Goal: Task Accomplishment & Management: Use online tool/utility

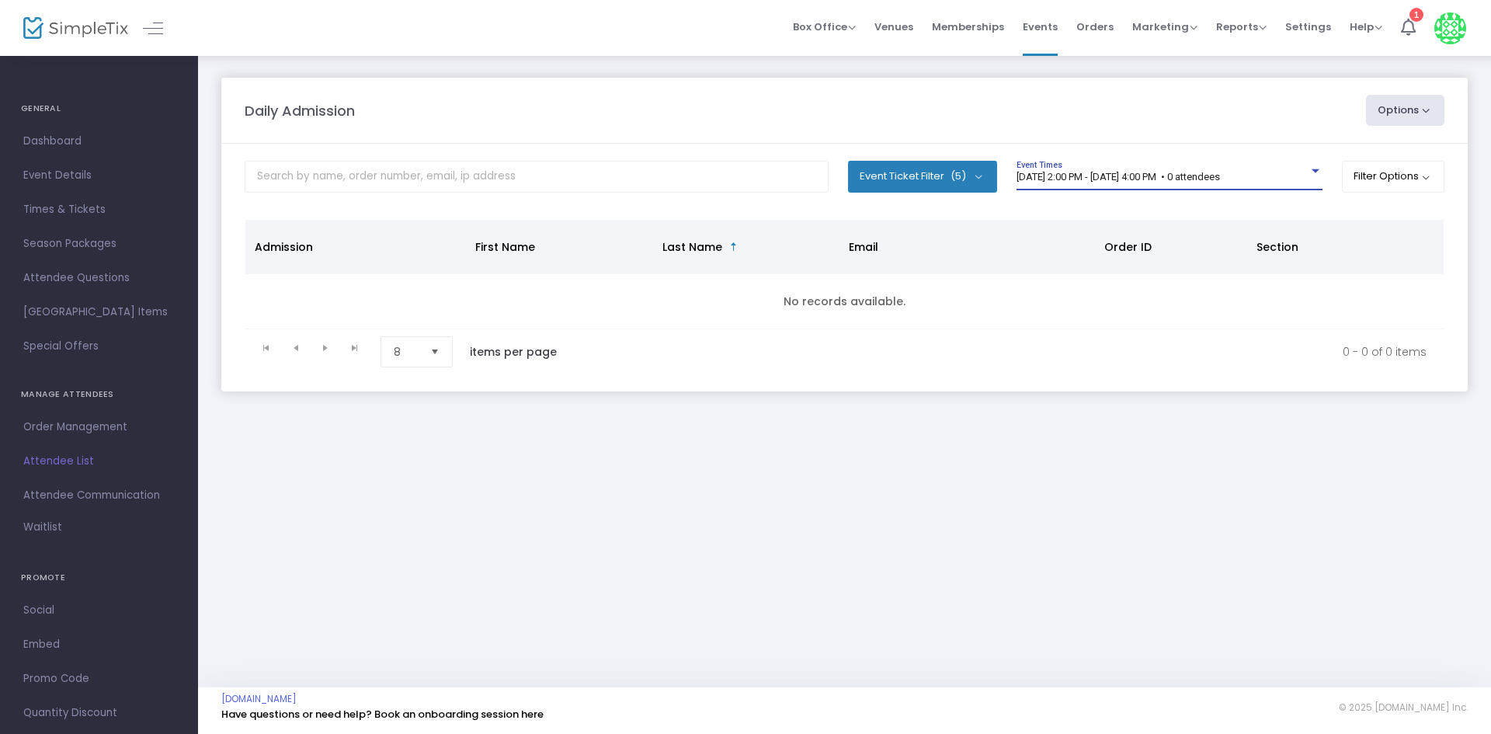
click at [1220, 176] on span "[DATE] 2:00 PM - [DATE] 4:00 PM • 0 attendees" at bounding box center [1119, 177] width 204 height 12
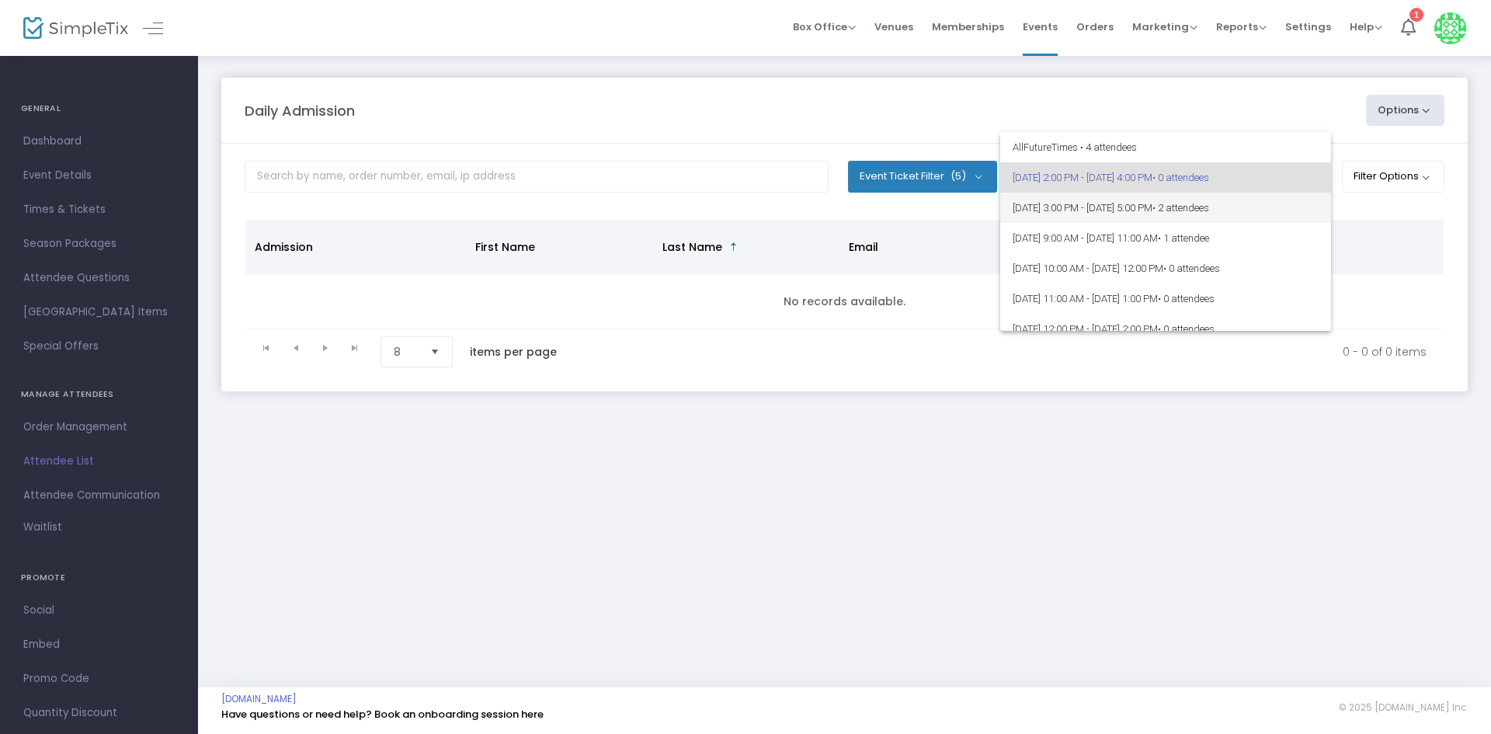
click at [1182, 221] on span "[DATE] 3:00 PM - [DATE] 5:00 PM • 2 attendees" at bounding box center [1166, 208] width 306 height 30
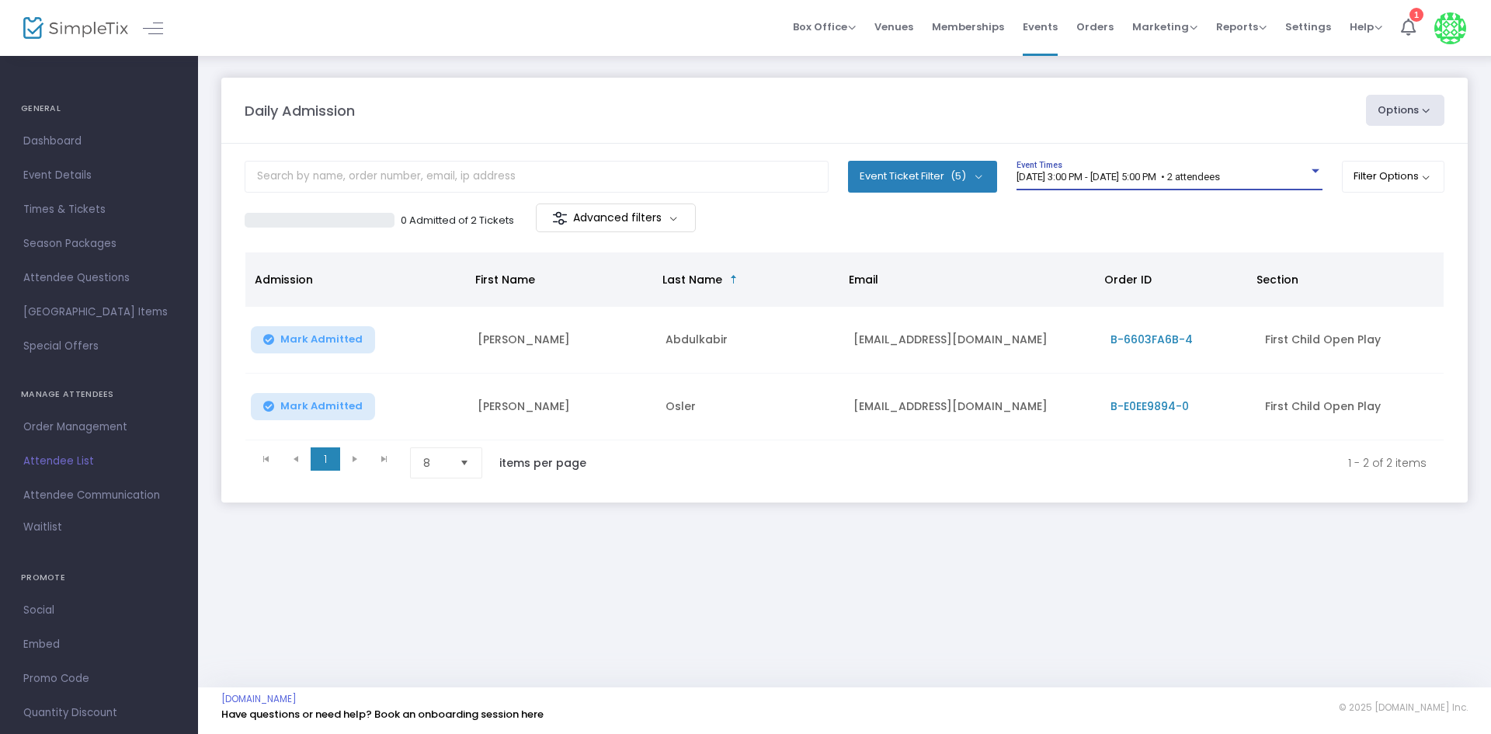
click at [630, 580] on div "Daily Admission Options Import Attendees Export List Print Name Tags Export to …" at bounding box center [844, 370] width 1293 height 633
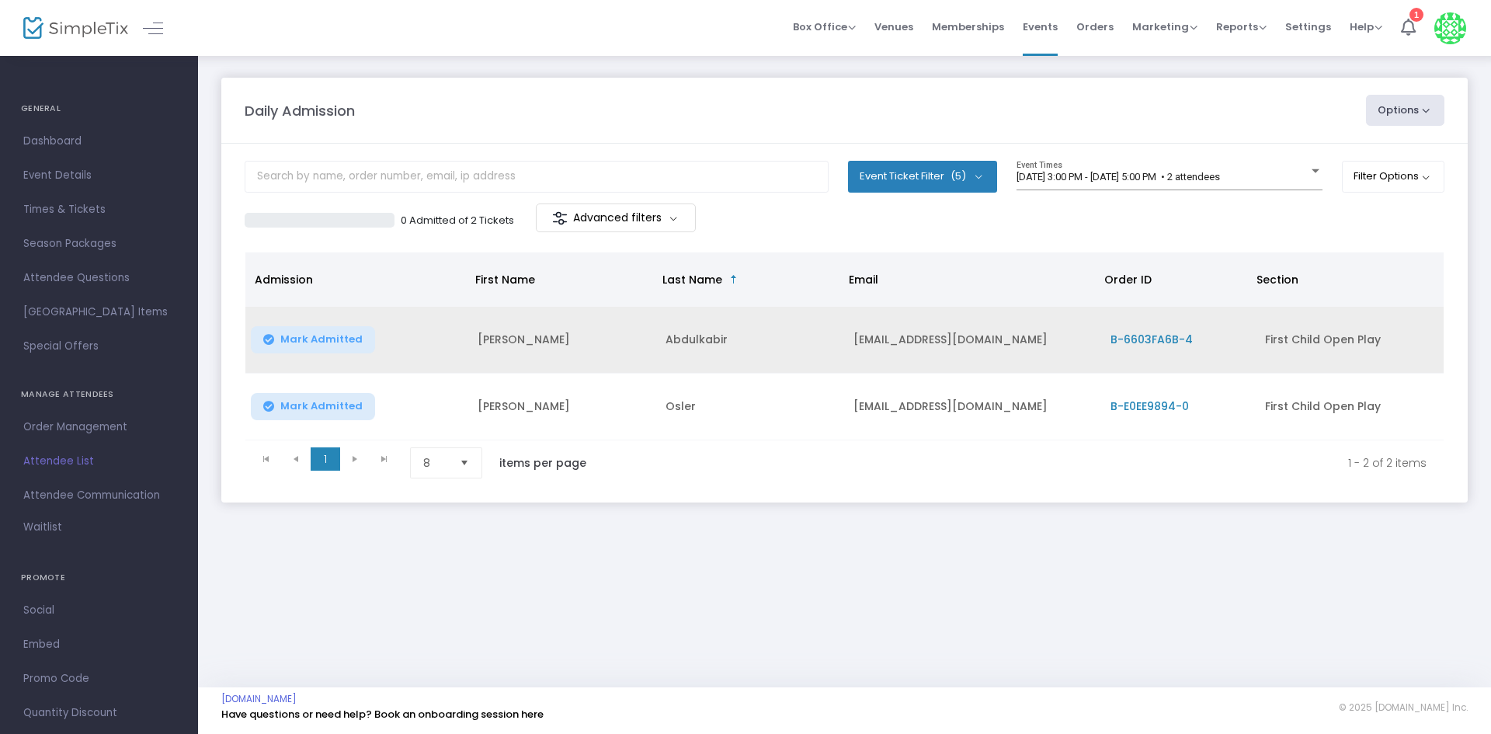
click at [334, 339] on span "Mark Admitted" at bounding box center [321, 339] width 82 height 12
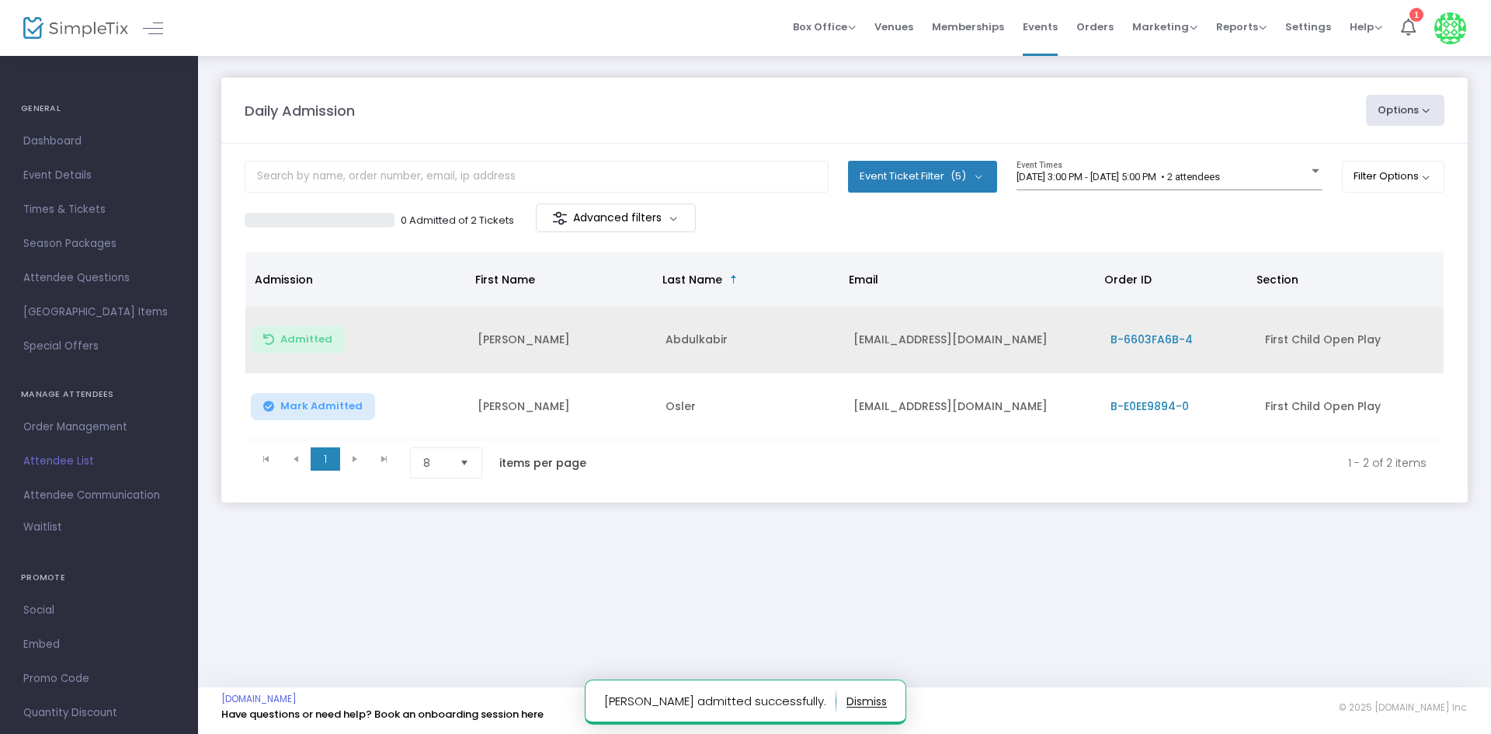
click at [738, 522] on div "Daily Admission Options Import Attendees Export List Print Name Tags Export to …" at bounding box center [844, 305] width 1293 height 503
drag, startPoint x: 1166, startPoint y: 402, endPoint x: 1156, endPoint y: 406, distance: 10.8
click at [1165, 402] on span "B-E0EE9894-0" at bounding box center [1150, 407] width 78 height 16
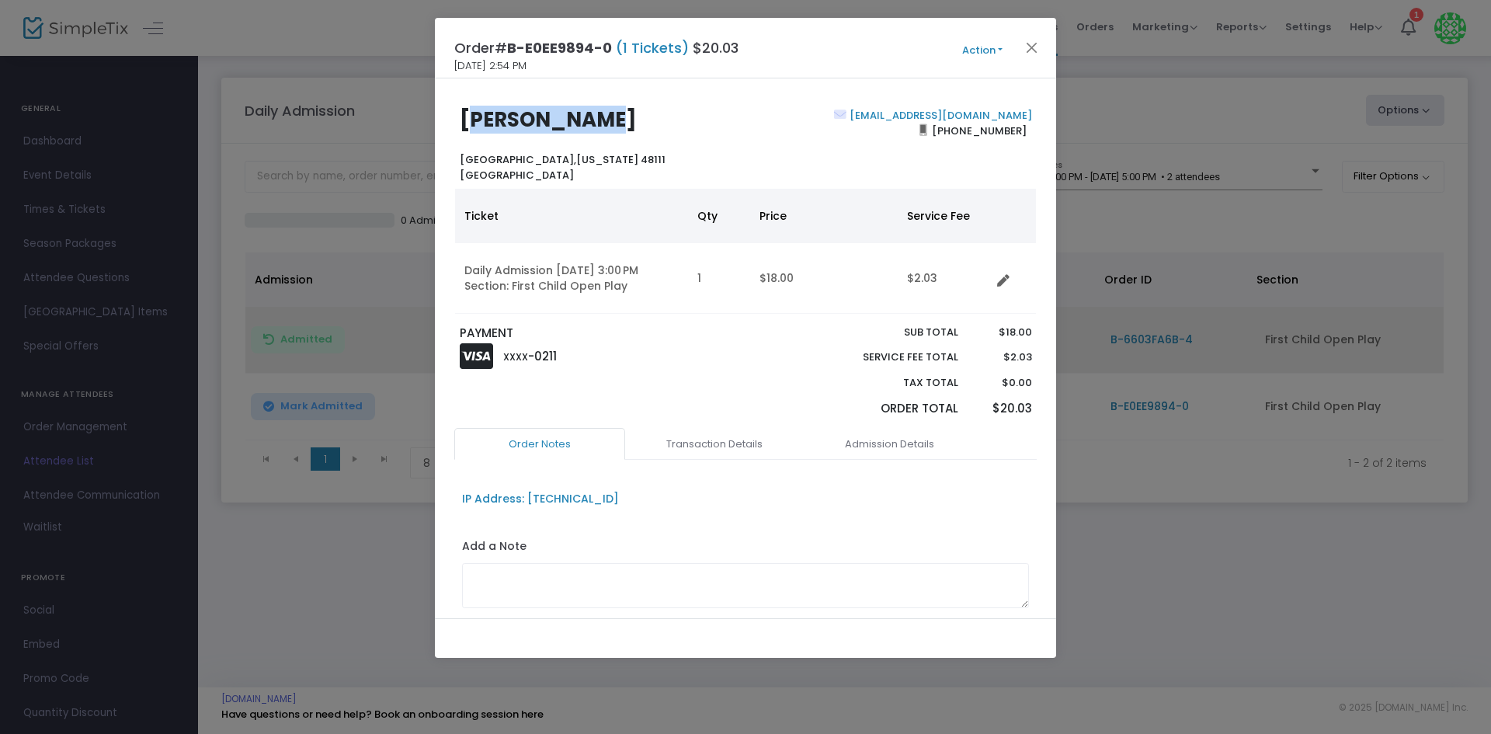
drag, startPoint x: 618, startPoint y: 111, endPoint x: 468, endPoint y: 125, distance: 151.4
click at [468, 125] on h2 "[PERSON_NAME]" at bounding box center [599, 120] width 279 height 24
click at [573, 220] on th "Ticket" at bounding box center [571, 216] width 233 height 54
click at [1036, 47] on button "Close" at bounding box center [1032, 47] width 20 height 20
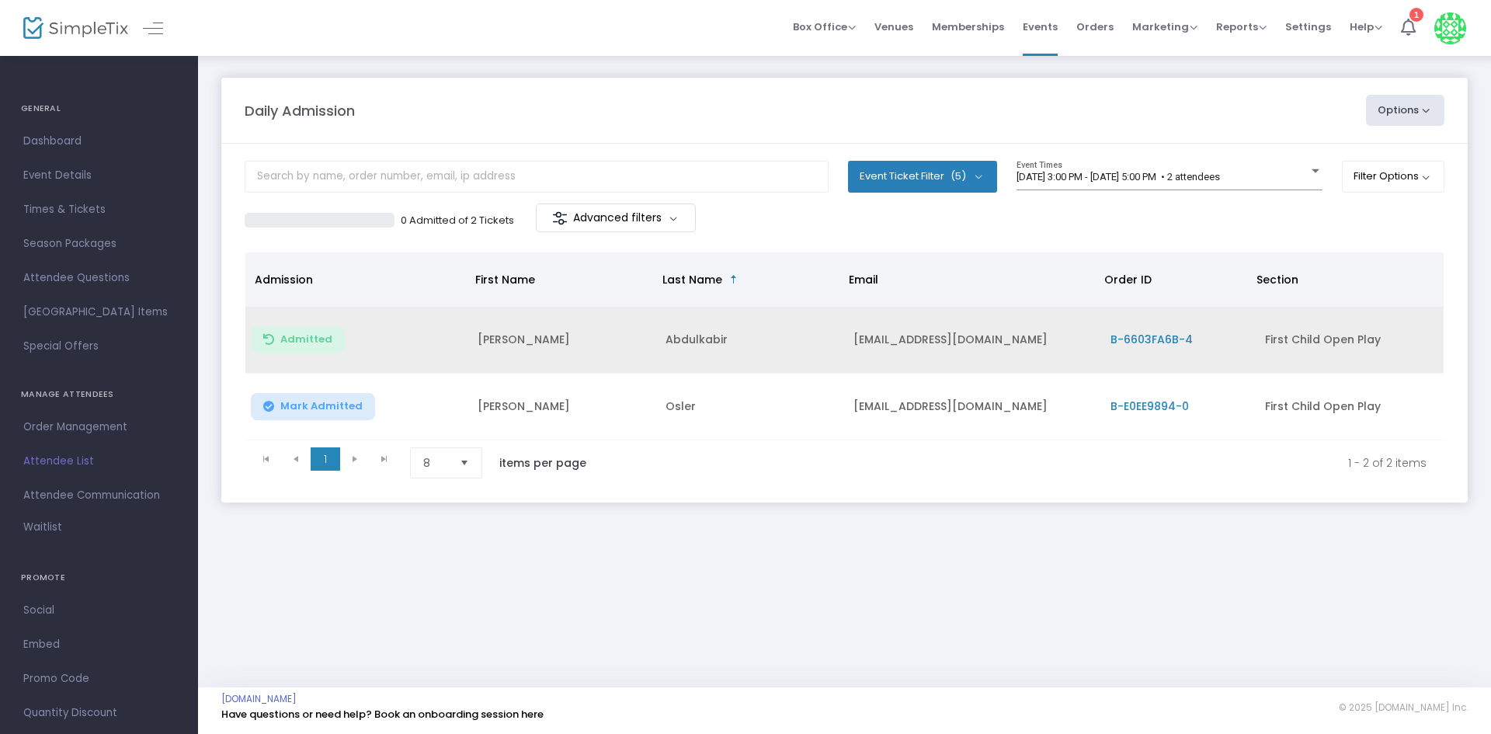
click at [280, 407] on span "Mark Admitted" at bounding box center [321, 406] width 82 height 12
click at [1037, 544] on div "Daily Admission Options Import Attendees Export List Print Name Tags Export to …" at bounding box center [844, 305] width 1293 height 503
click at [381, 640] on div "Daily Admission Options Import Attendees Export List Print Name Tags Export to …" at bounding box center [844, 370] width 1293 height 633
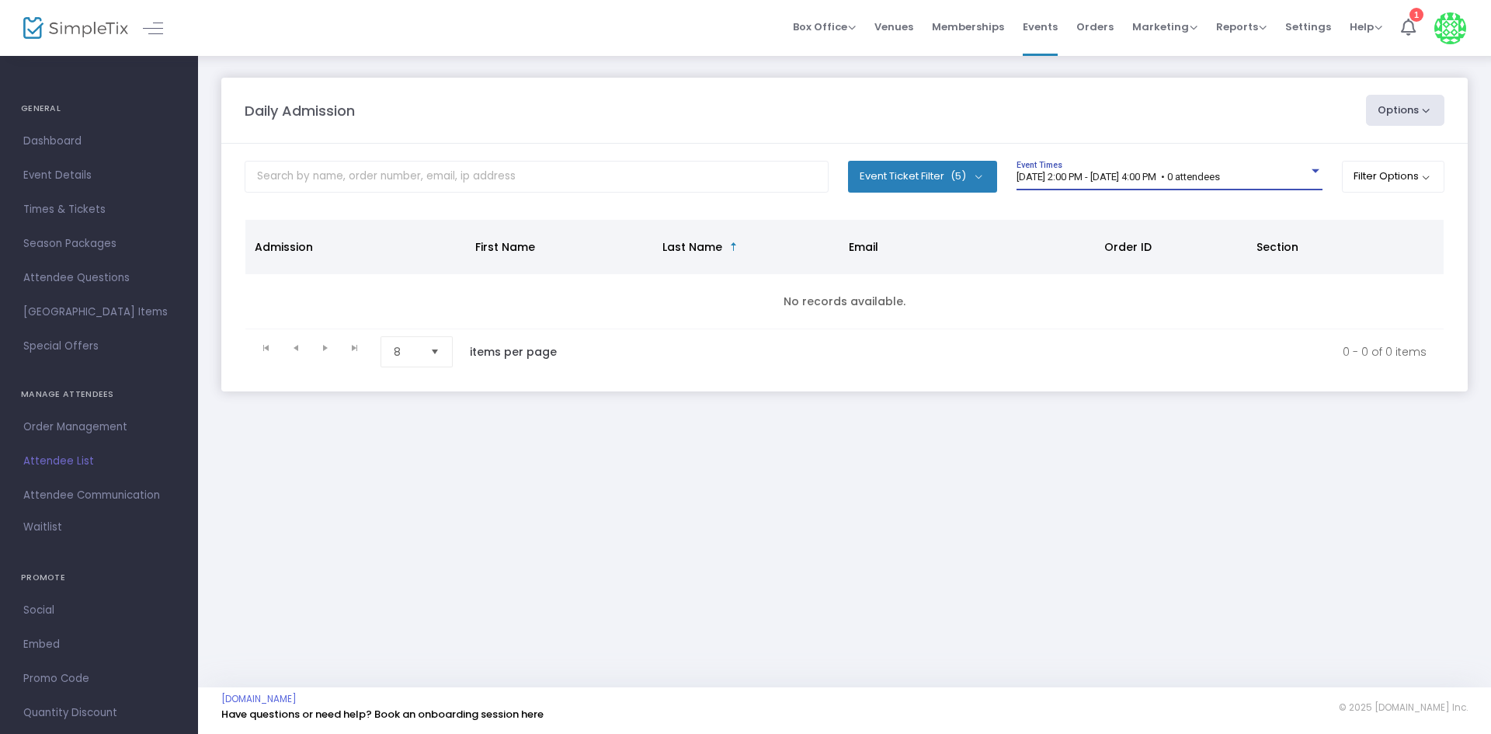
click at [1220, 180] on span "[DATE] 2:00 PM - [DATE] 4:00 PM • 0 attendees" at bounding box center [1119, 177] width 204 height 12
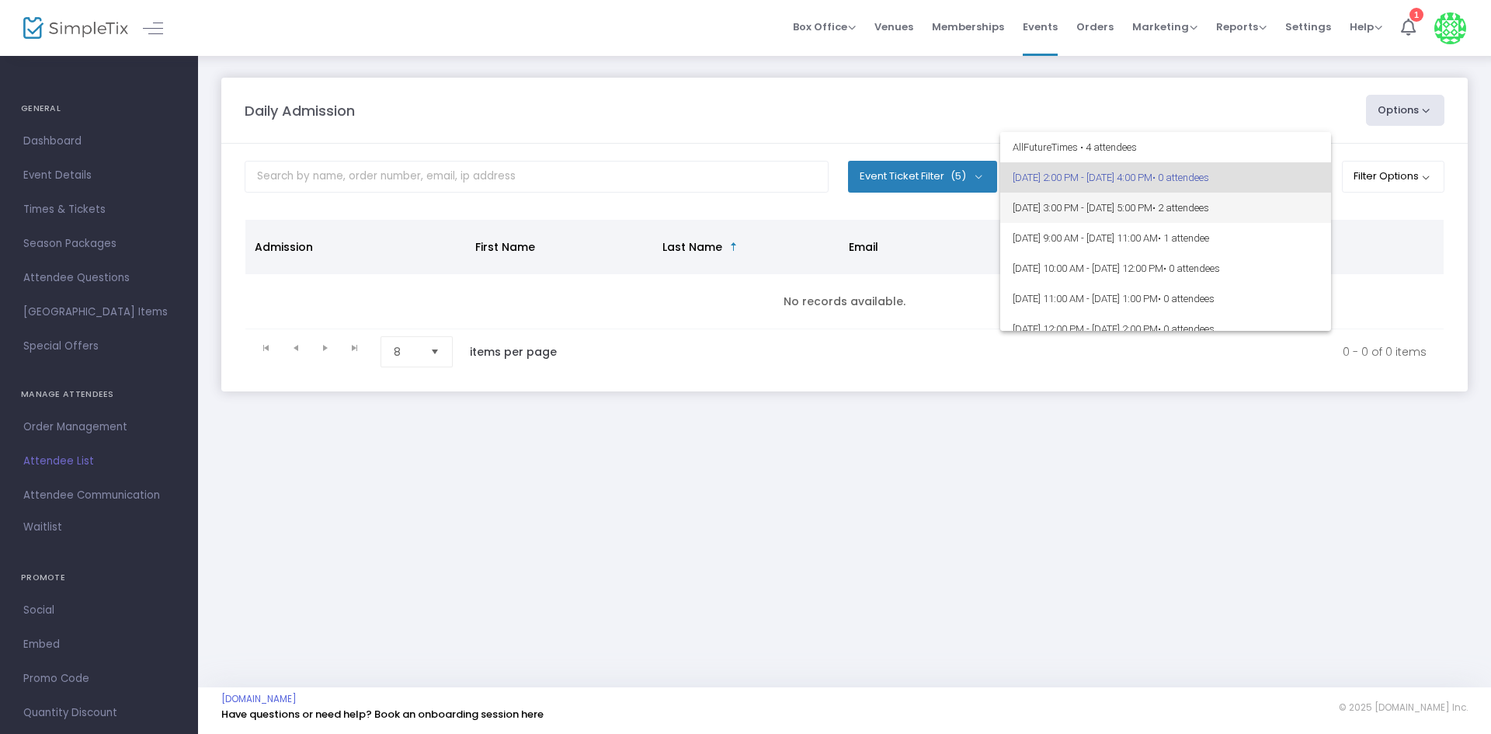
click at [1283, 205] on span "[DATE] 3:00 PM - [DATE] 5:00 PM • 2 attendees" at bounding box center [1166, 208] width 306 height 30
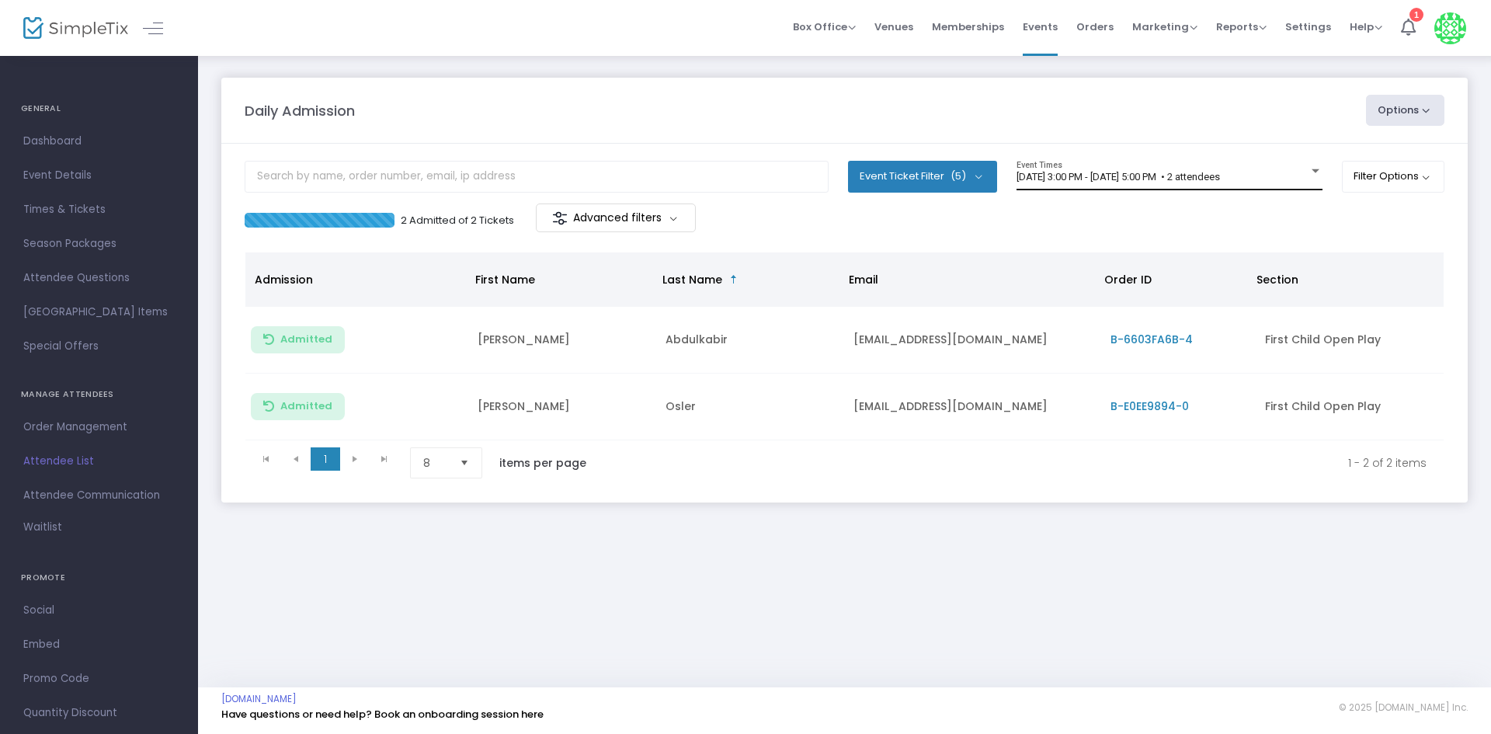
click at [1241, 161] on div "8/26/2025 @ 3:00 PM - 8/26/2025 @ 5:00 PM • 2 attendees Event Times" at bounding box center [1170, 176] width 306 height 30
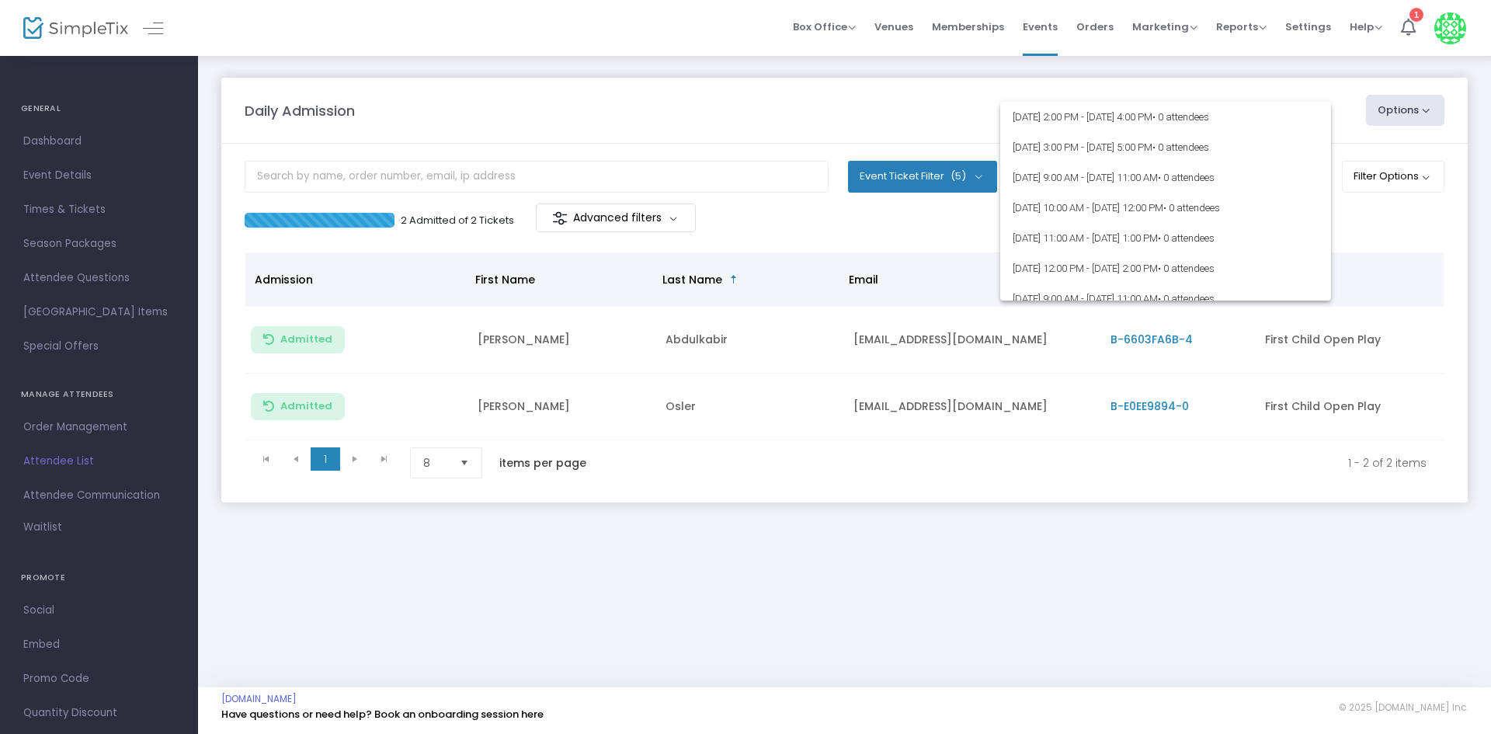
scroll to position [1010, 0]
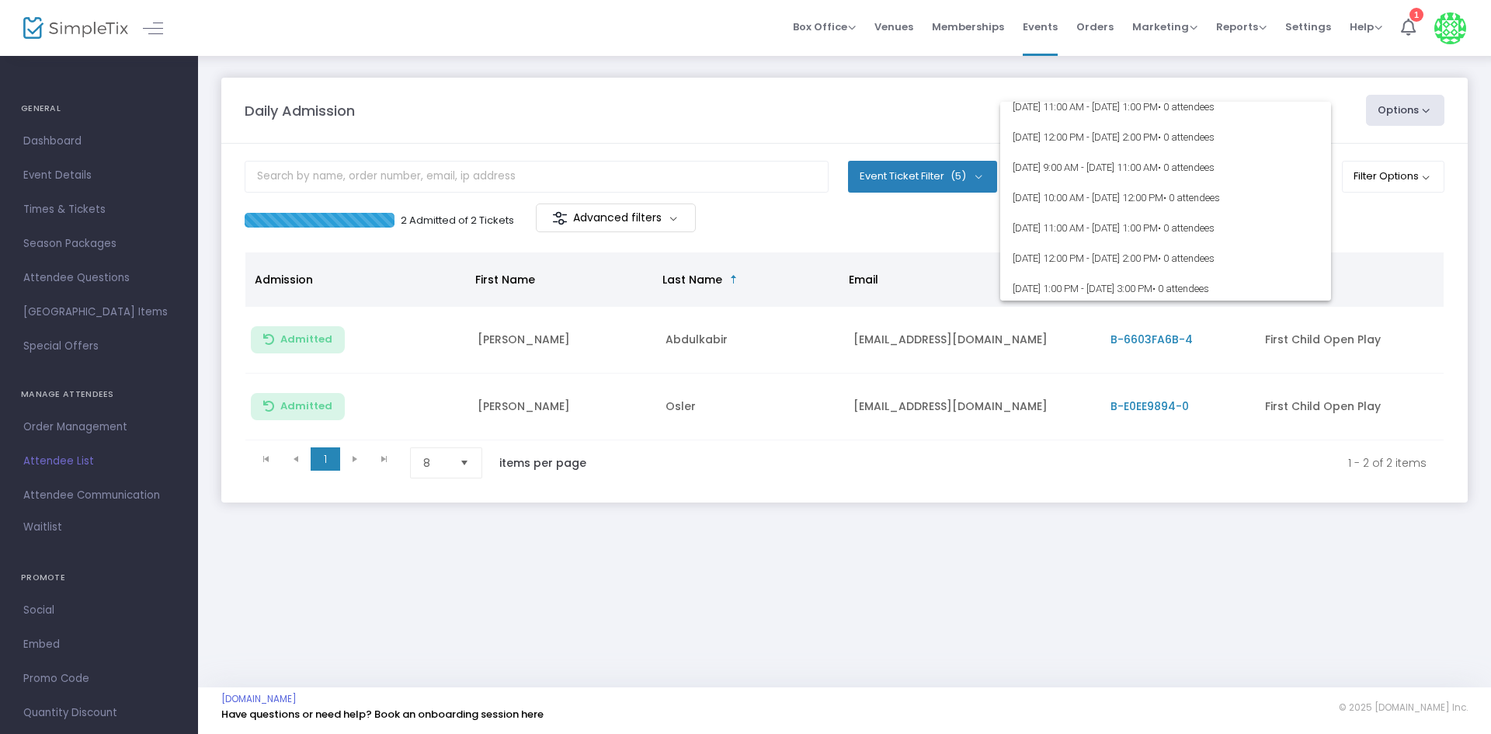
drag, startPoint x: 1250, startPoint y: 595, endPoint x: 1238, endPoint y: 613, distance: 21.3
click at [1238, 613] on div at bounding box center [745, 367] width 1491 height 734
